Goal: Use online tool/utility

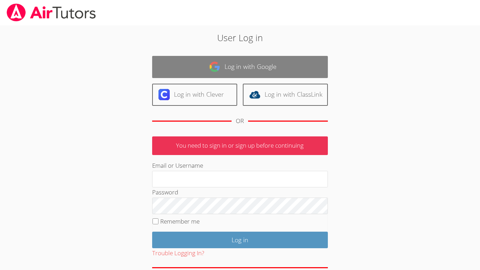
type input "[EMAIL_ADDRESS][PERSON_NAME][DOMAIN_NAME]"
click at [309, 57] on link "Log in with Google" at bounding box center [240, 67] width 176 height 22
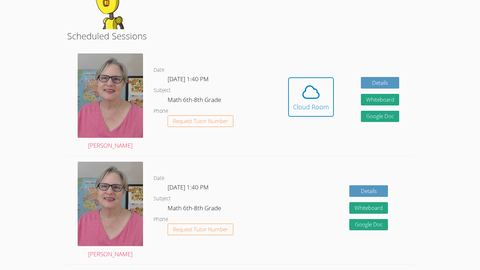
scroll to position [209, 0]
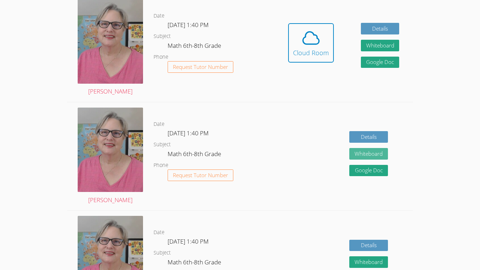
click at [358, 153] on button "Whiteboard" at bounding box center [368, 154] width 39 height 12
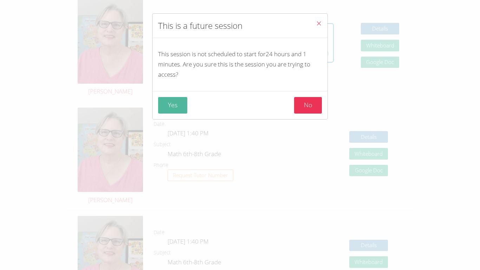
click at [186, 104] on button "Yes" at bounding box center [172, 105] width 29 height 17
